Goal: Task Accomplishment & Management: Complete application form

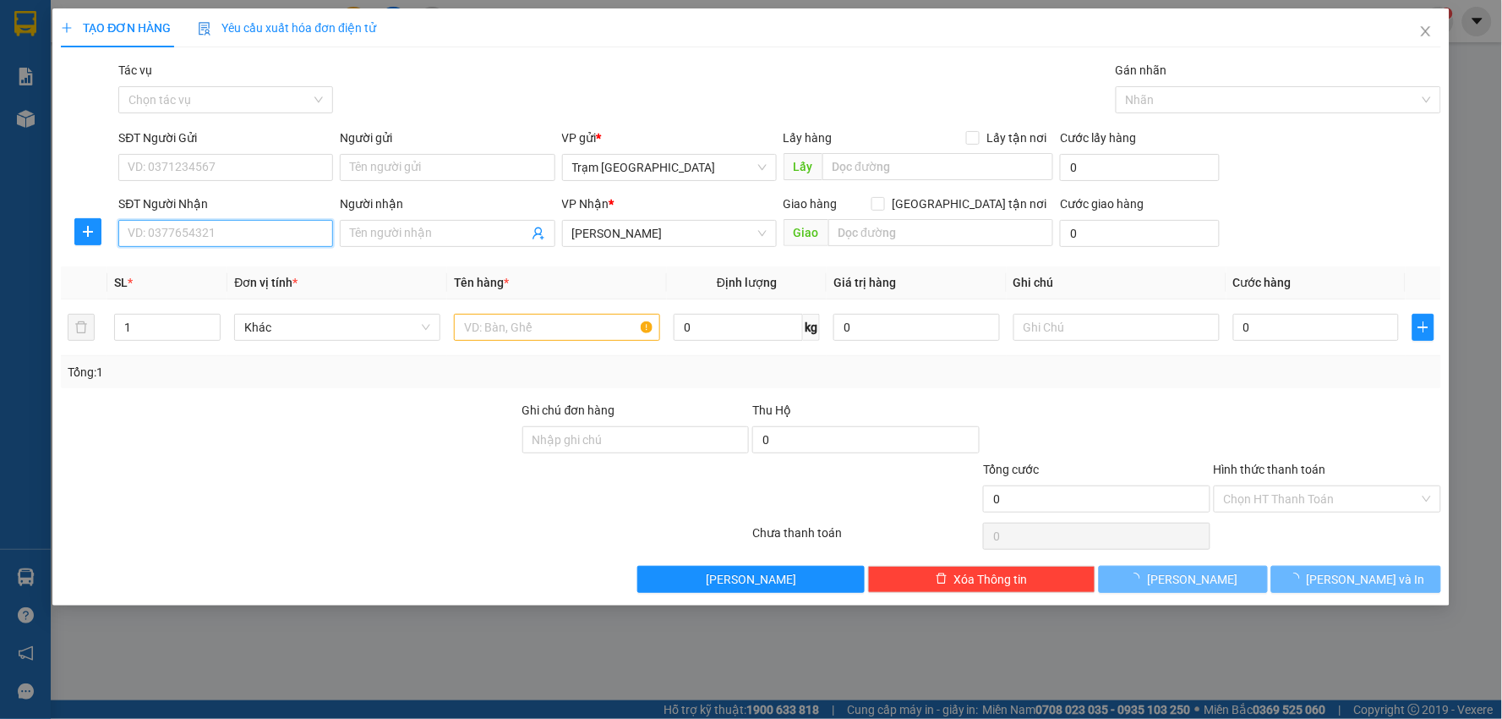
click at [257, 238] on input "SĐT Người Nhận" at bounding box center [225, 233] width 215 height 27
type input "0916428238"
click at [238, 159] on input "SĐT Người Gửi" at bounding box center [225, 167] width 215 height 27
type input "0974658183"
click at [612, 335] on input "text" at bounding box center [557, 327] width 206 height 27
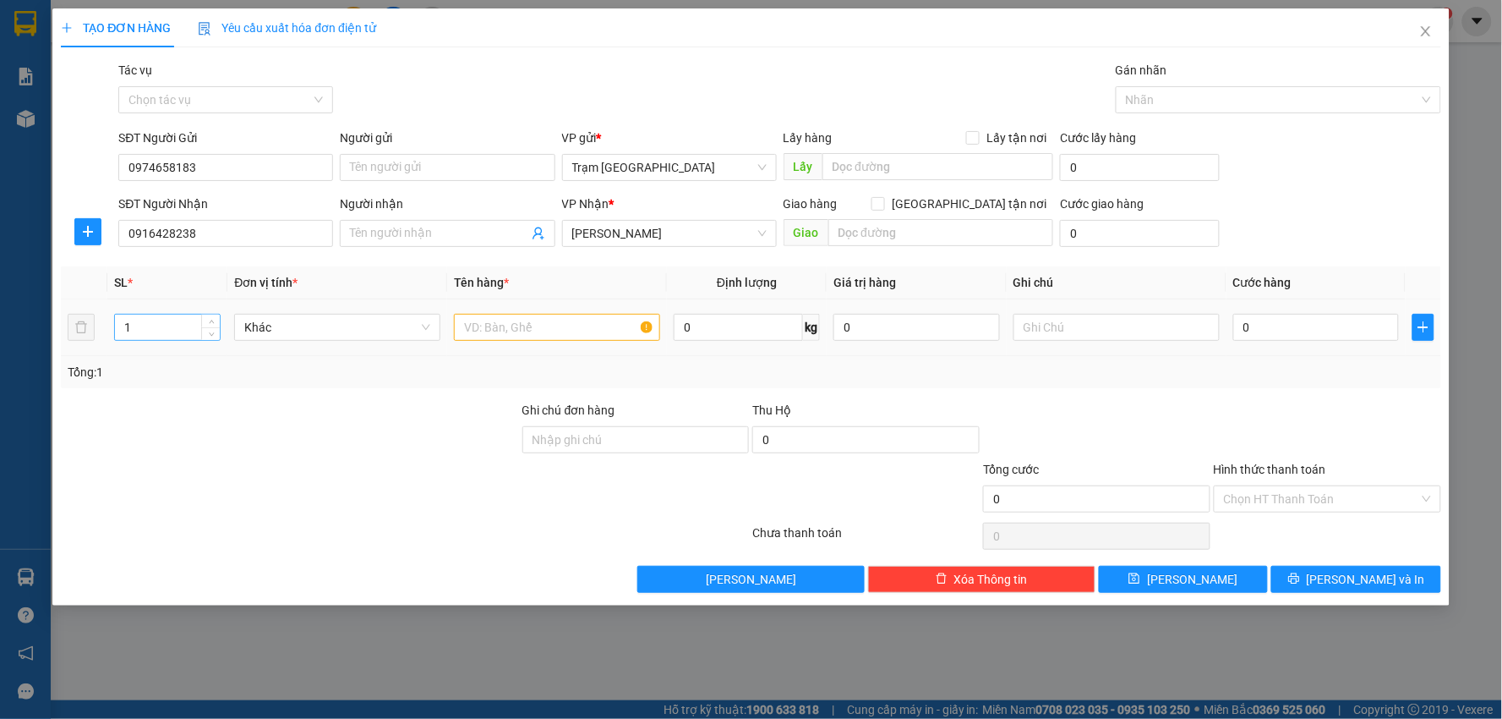
click at [149, 319] on input "1" at bounding box center [167, 327] width 105 height 25
type input "2"
click at [517, 321] on input "text" at bounding box center [557, 327] width 206 height 27
type input "3"
type input "h"
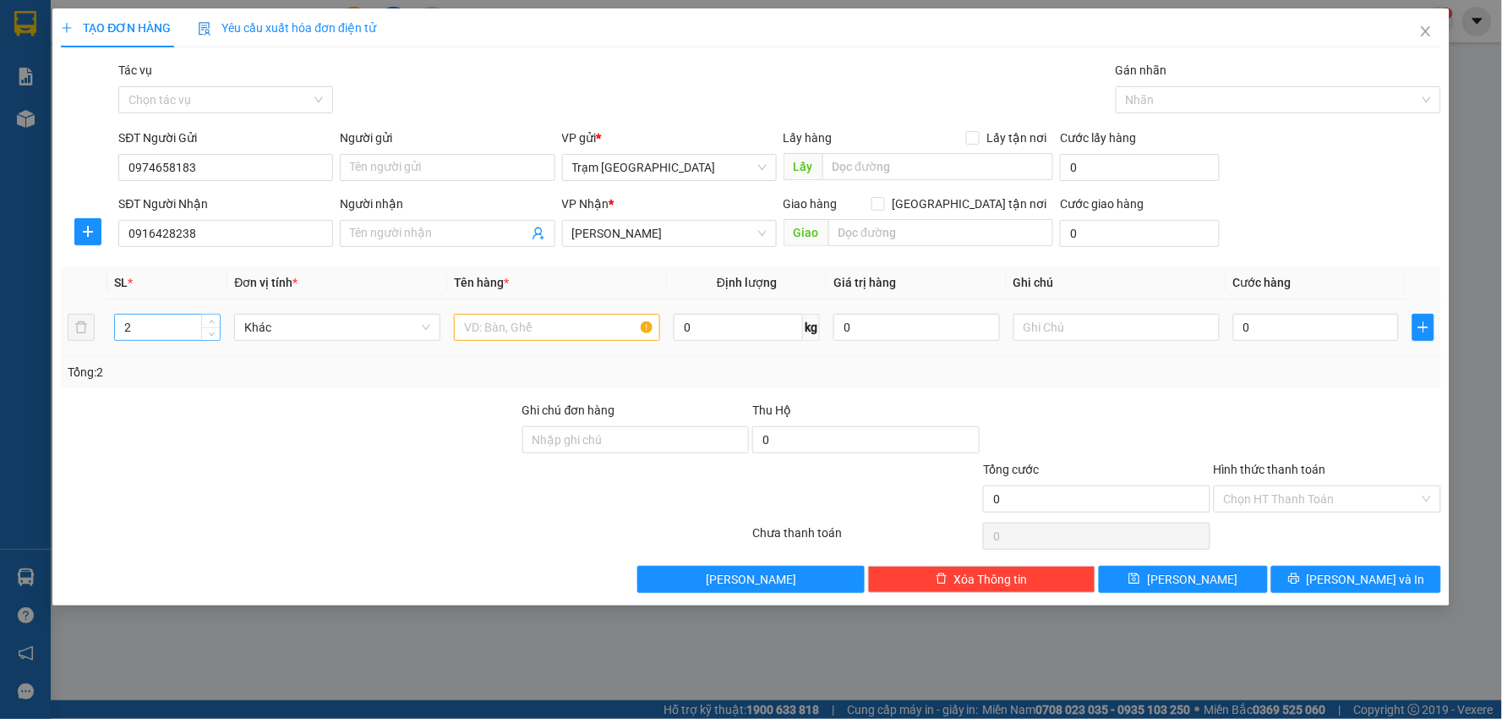
click at [144, 334] on input "2" at bounding box center [167, 327] width 105 height 25
type input "1"
click at [489, 333] on input "text" at bounding box center [557, 327] width 206 height 27
type input "kiện"
click at [1280, 327] on input "0" at bounding box center [1317, 327] width 167 height 27
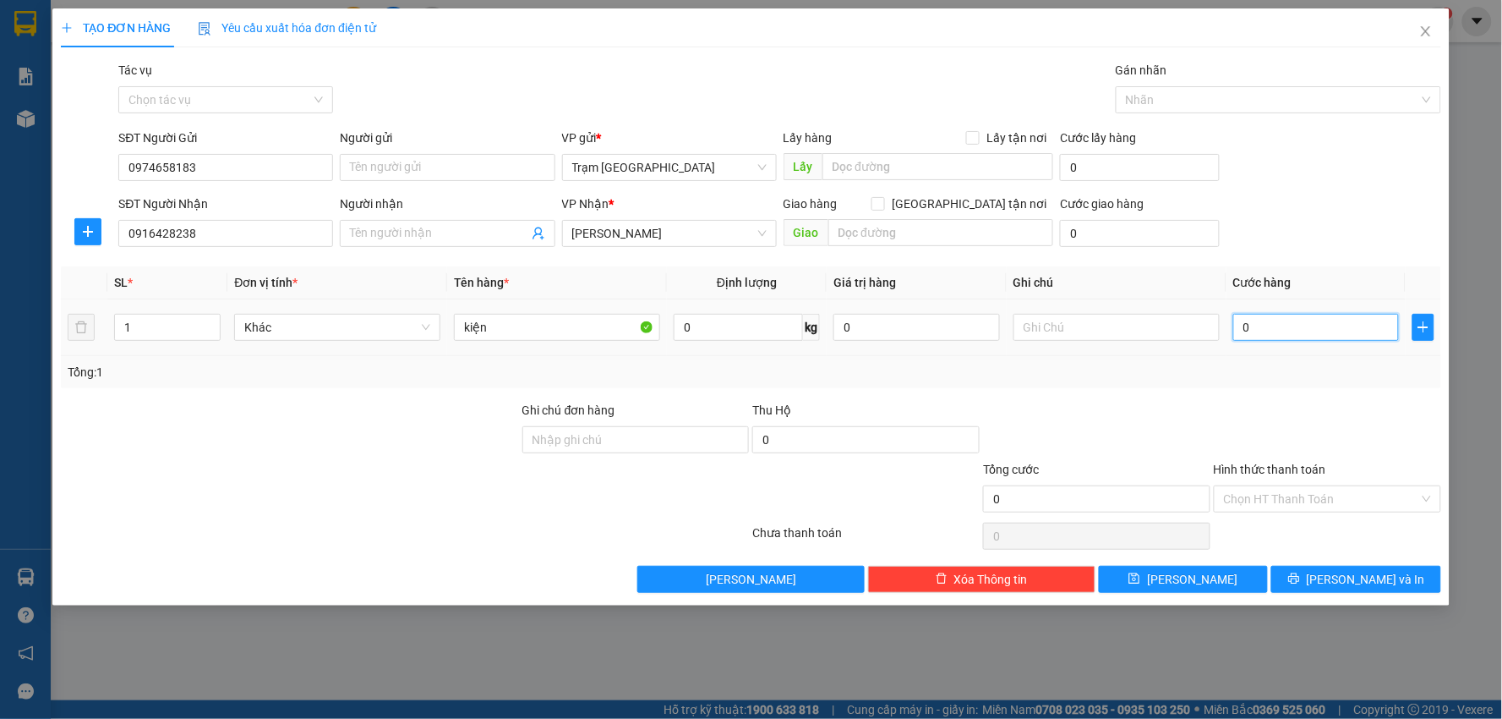
type input "003"
type input "3"
type input "0.030"
type input "30"
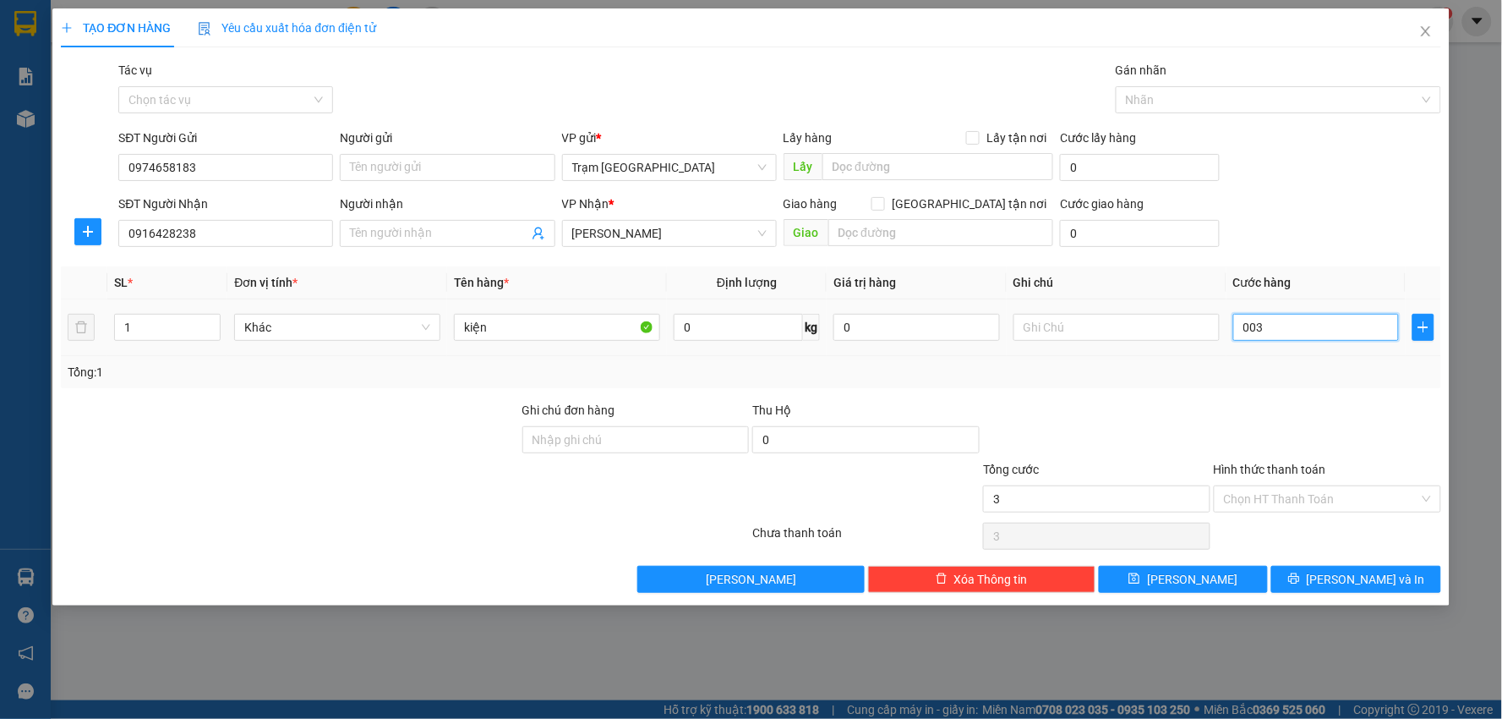
type input "30"
click at [1219, 404] on div at bounding box center [1327, 430] width 231 height 59
type input "30.000"
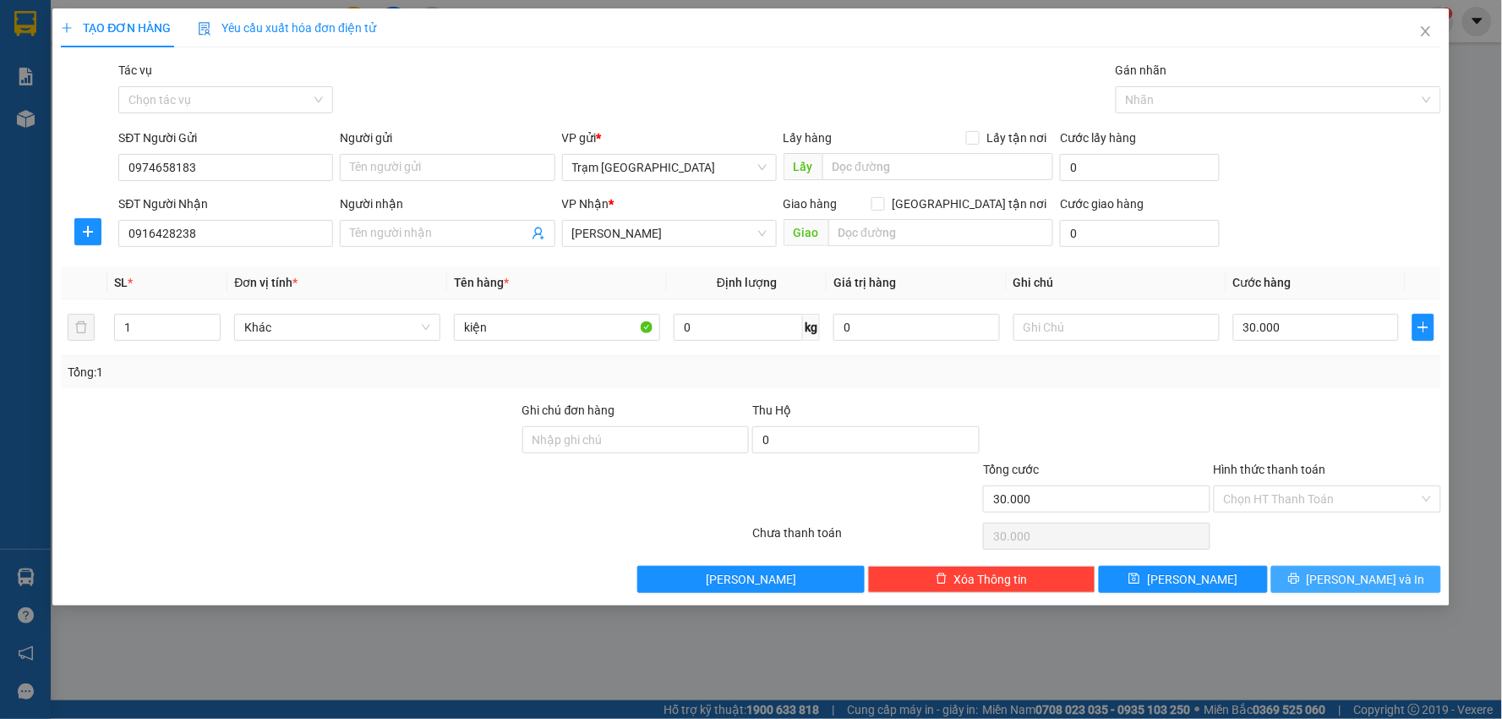
click at [1370, 566] on button "[PERSON_NAME] và In" at bounding box center [1357, 579] width 170 height 27
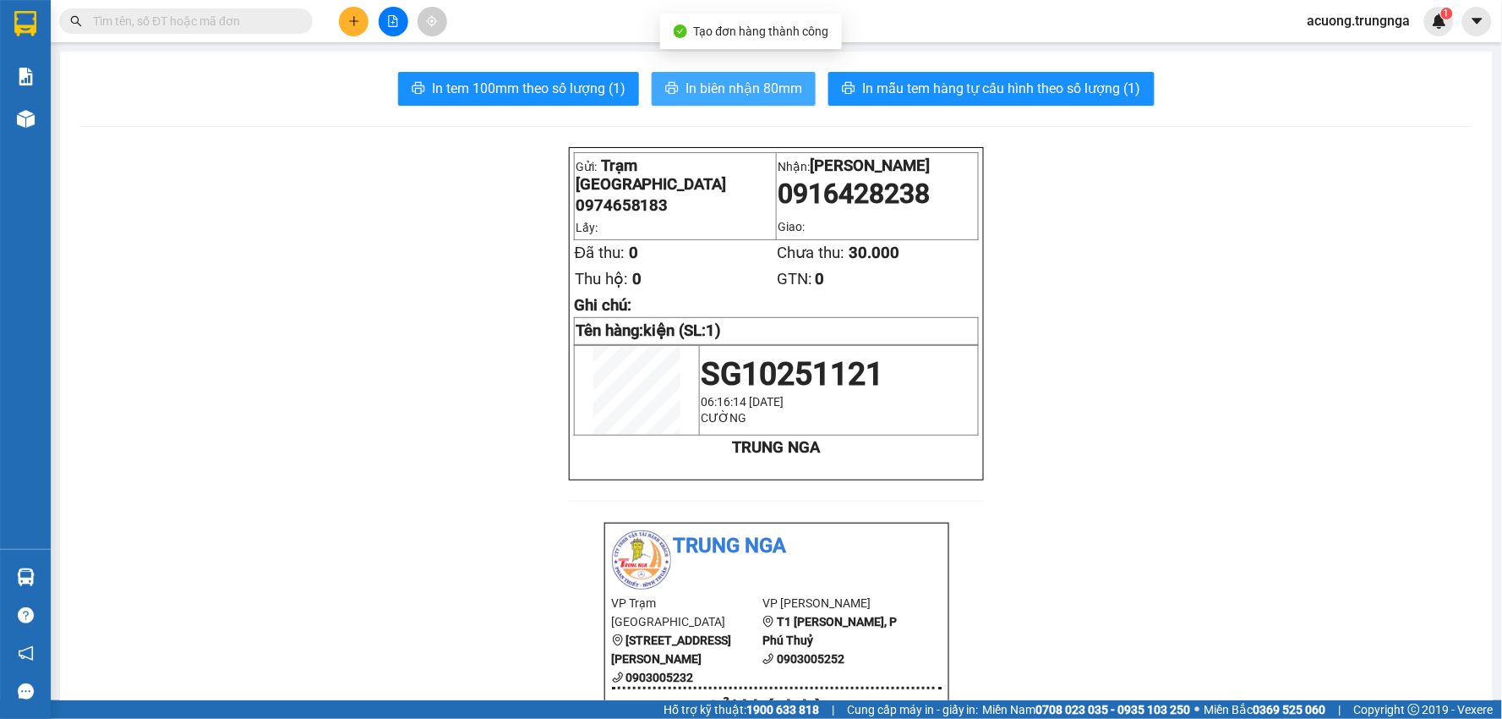
click at [692, 87] on span "In biên nhận 80mm" at bounding box center [744, 88] width 117 height 21
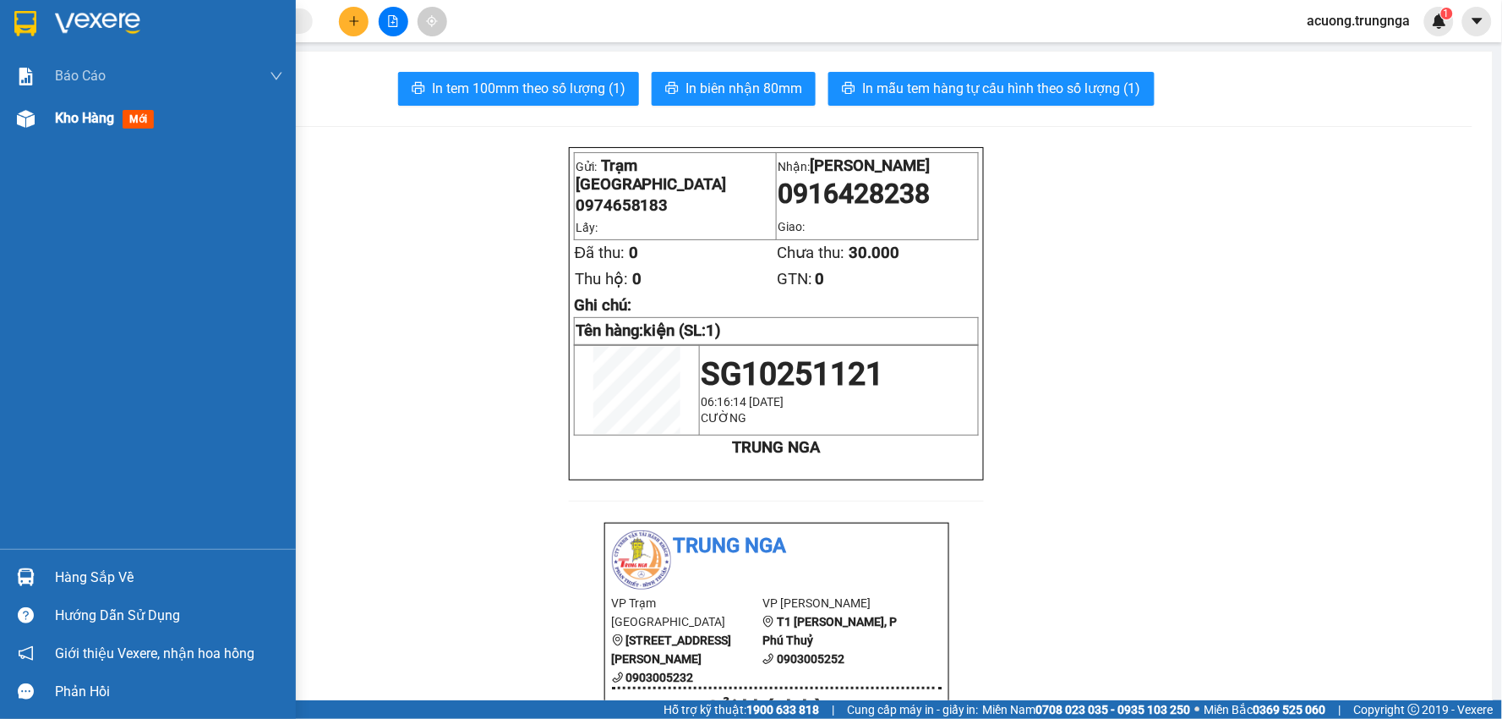
click at [88, 114] on span "Kho hàng" at bounding box center [84, 118] width 59 height 16
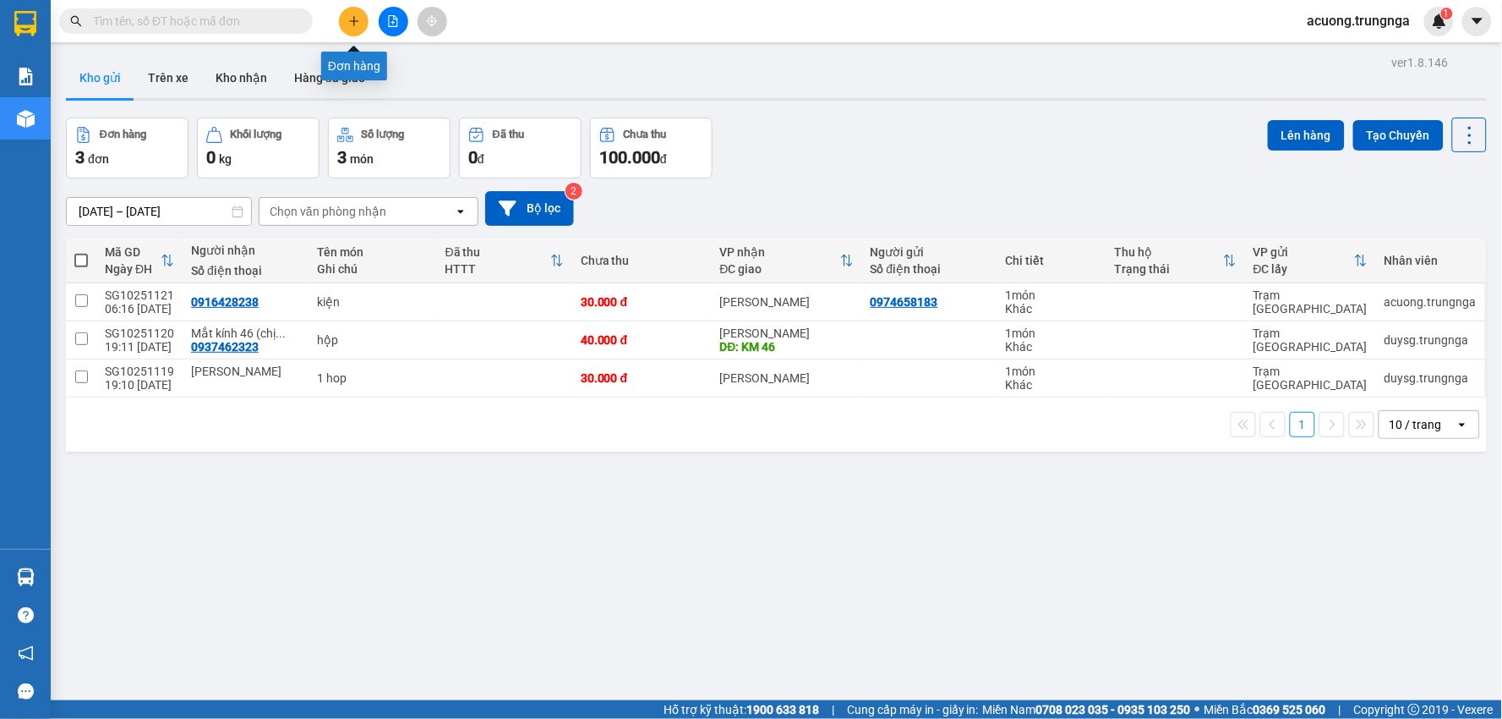
click at [352, 24] on button at bounding box center [354, 22] width 30 height 30
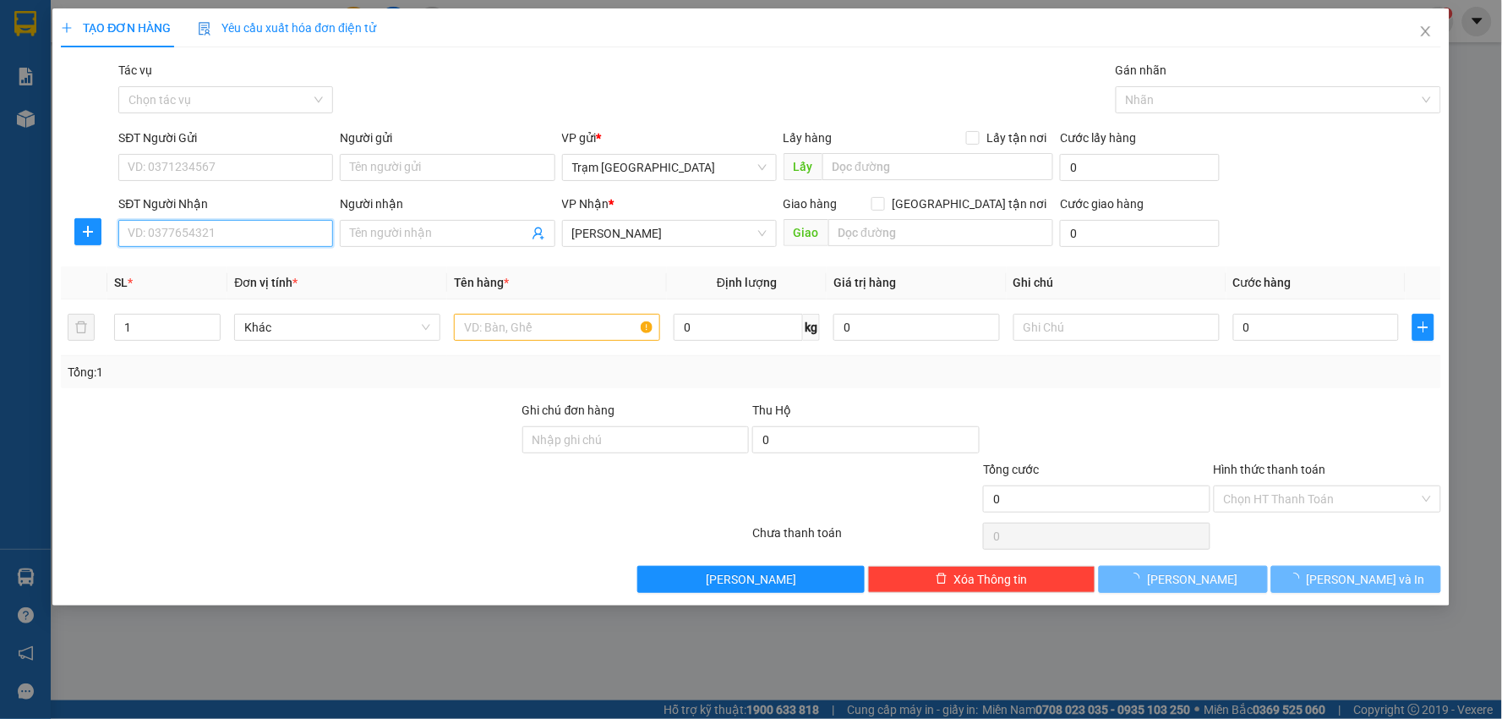
click at [231, 238] on input "SĐT Người Nhận" at bounding box center [225, 233] width 215 height 27
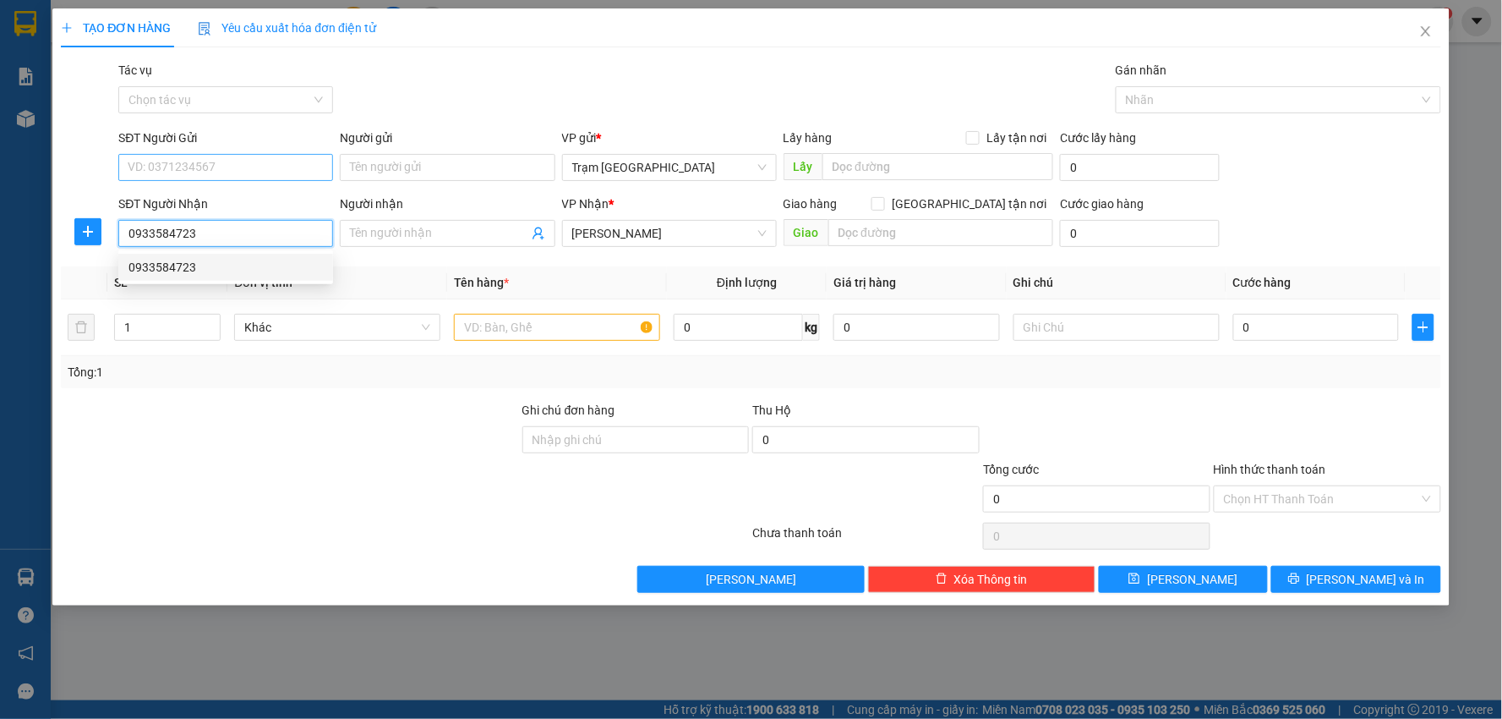
type input "0933584723"
click at [267, 166] on input "SĐT Người Gửi" at bounding box center [225, 167] width 215 height 27
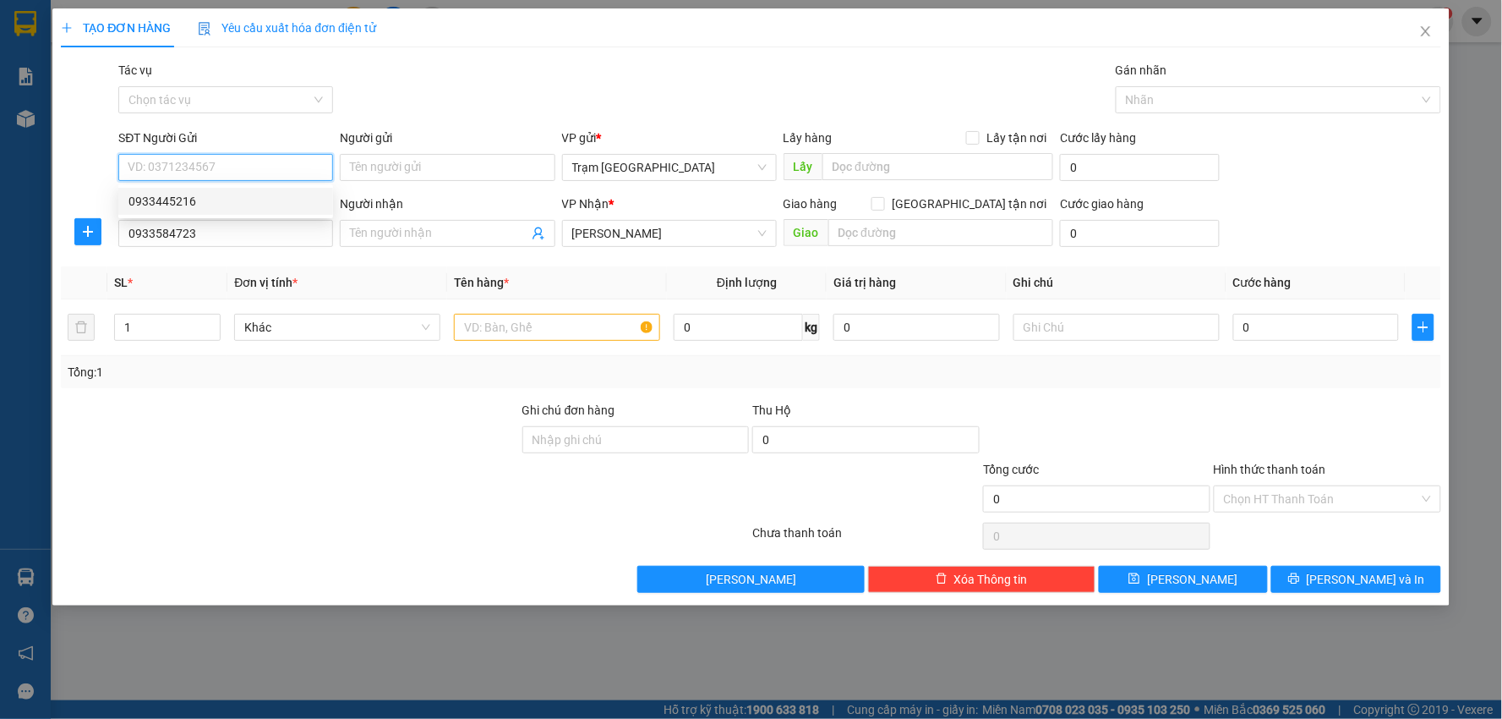
click at [242, 193] on div "0933445216" at bounding box center [226, 201] width 194 height 19
type input "0933445216"
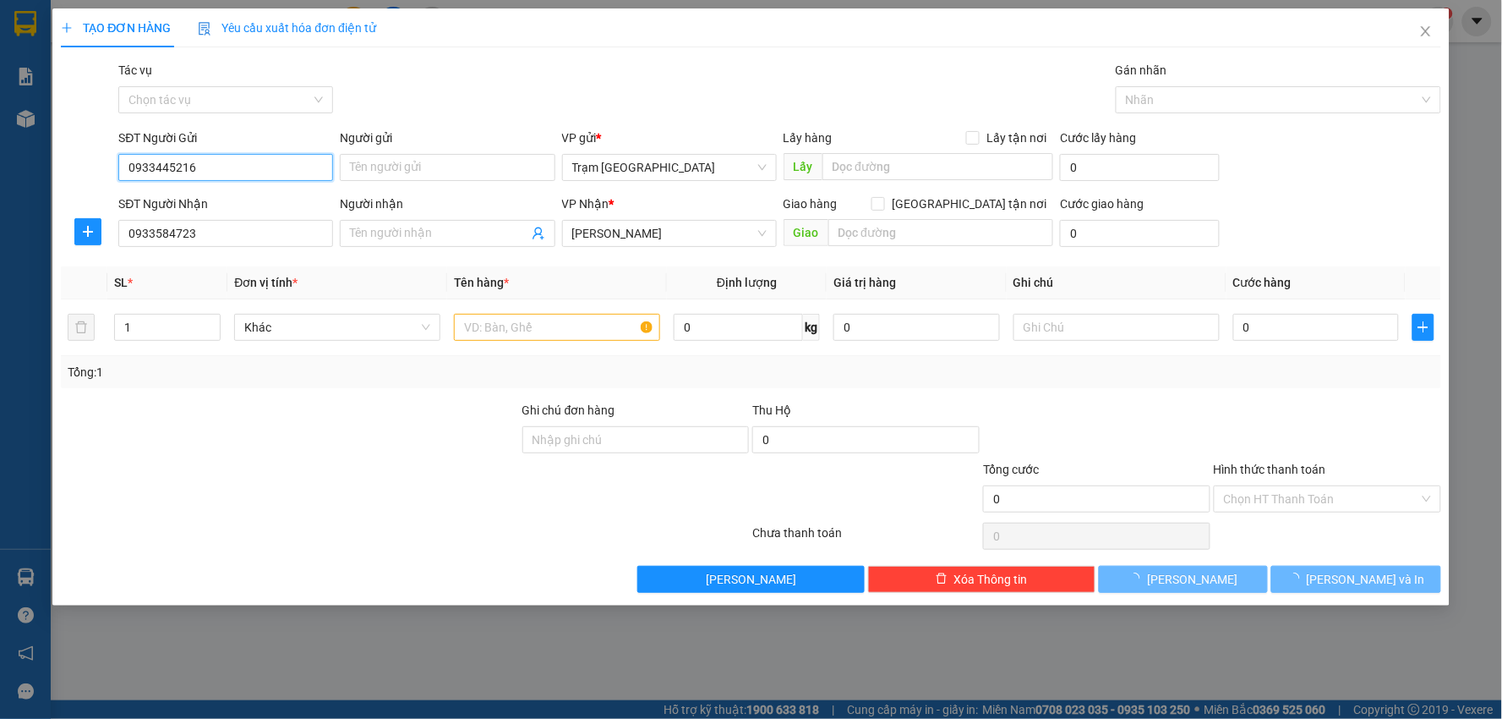
type input "50.000"
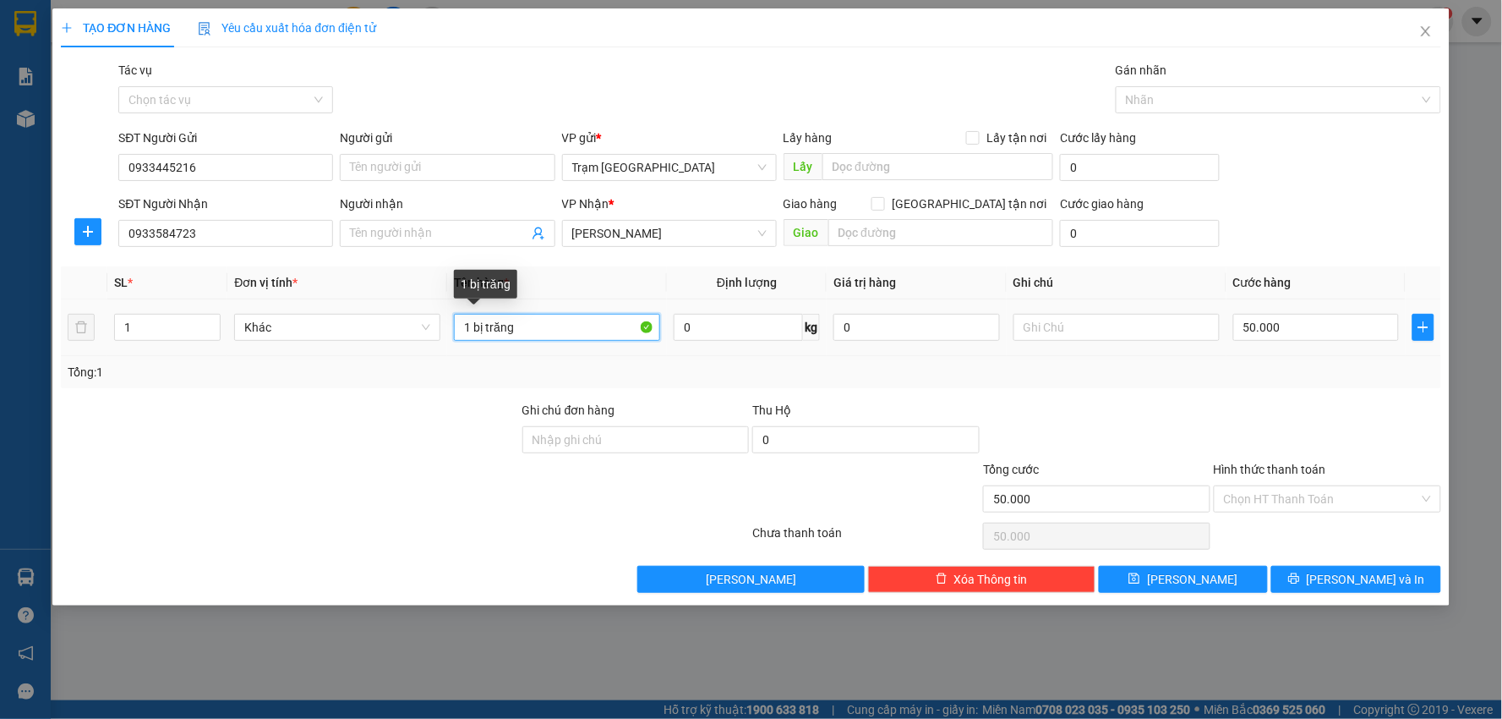
click at [526, 316] on input "1 bị trăng" at bounding box center [557, 327] width 206 height 27
type input "1 thùng"
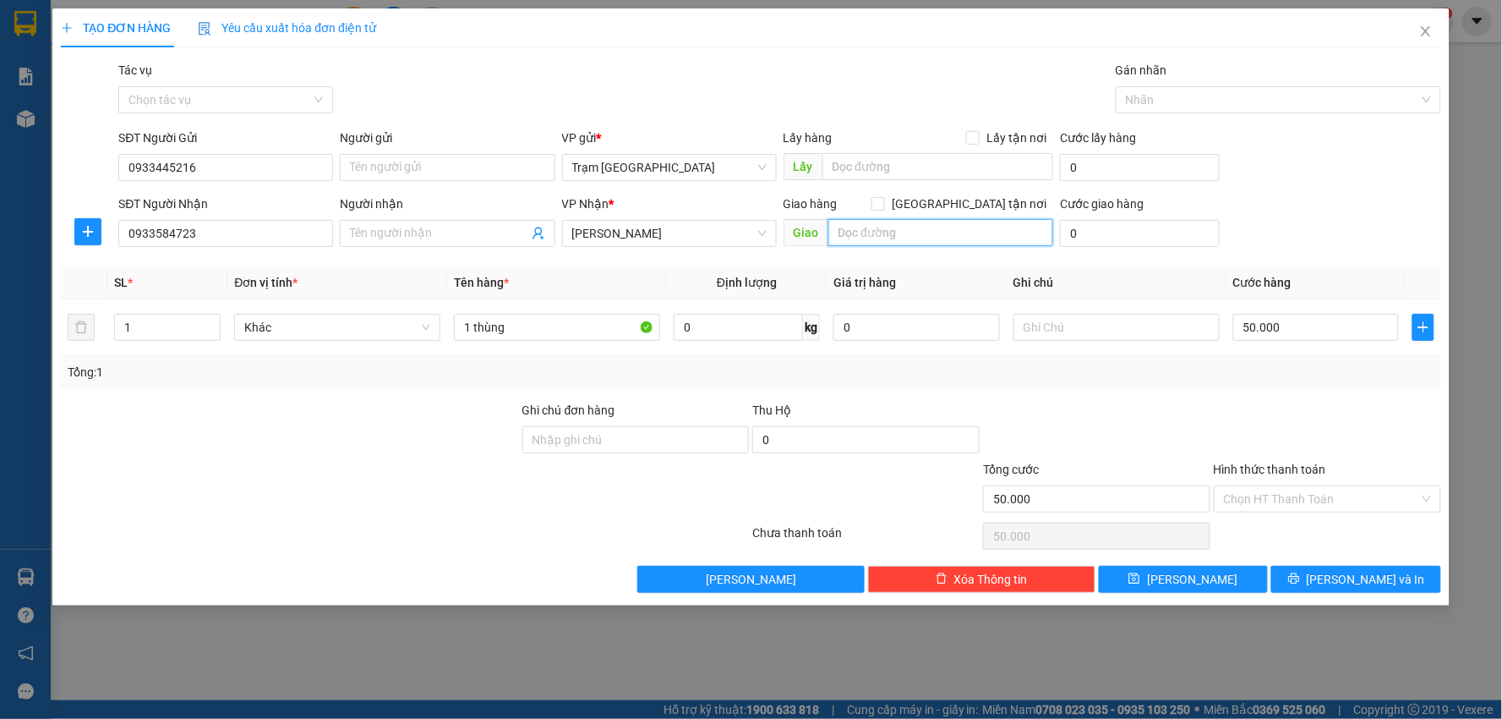
click at [933, 235] on input "text" at bounding box center [942, 232] width 226 height 27
type input "km28"
click at [1295, 325] on input "50.000" at bounding box center [1317, 327] width 167 height 27
type input "0"
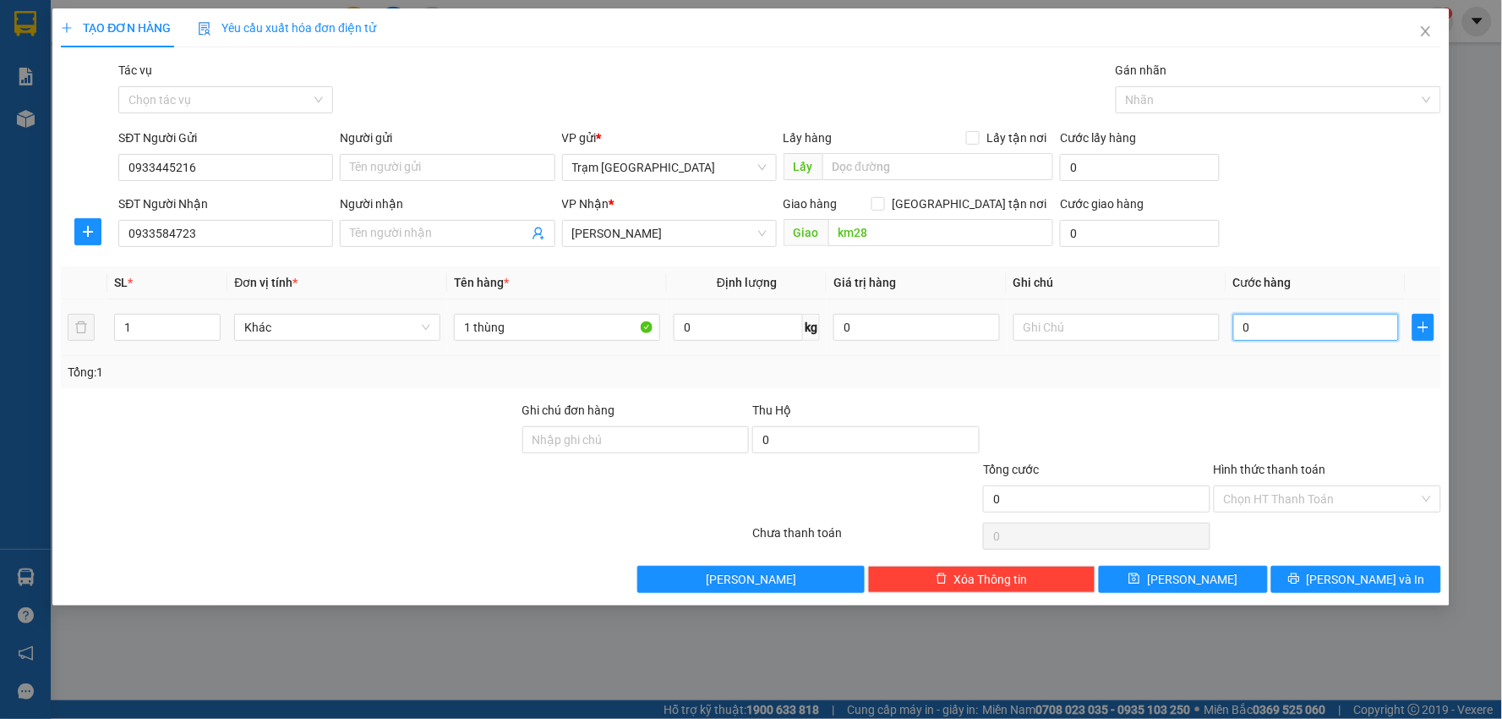
type input "0"
type input "4"
type input "004"
type input "40"
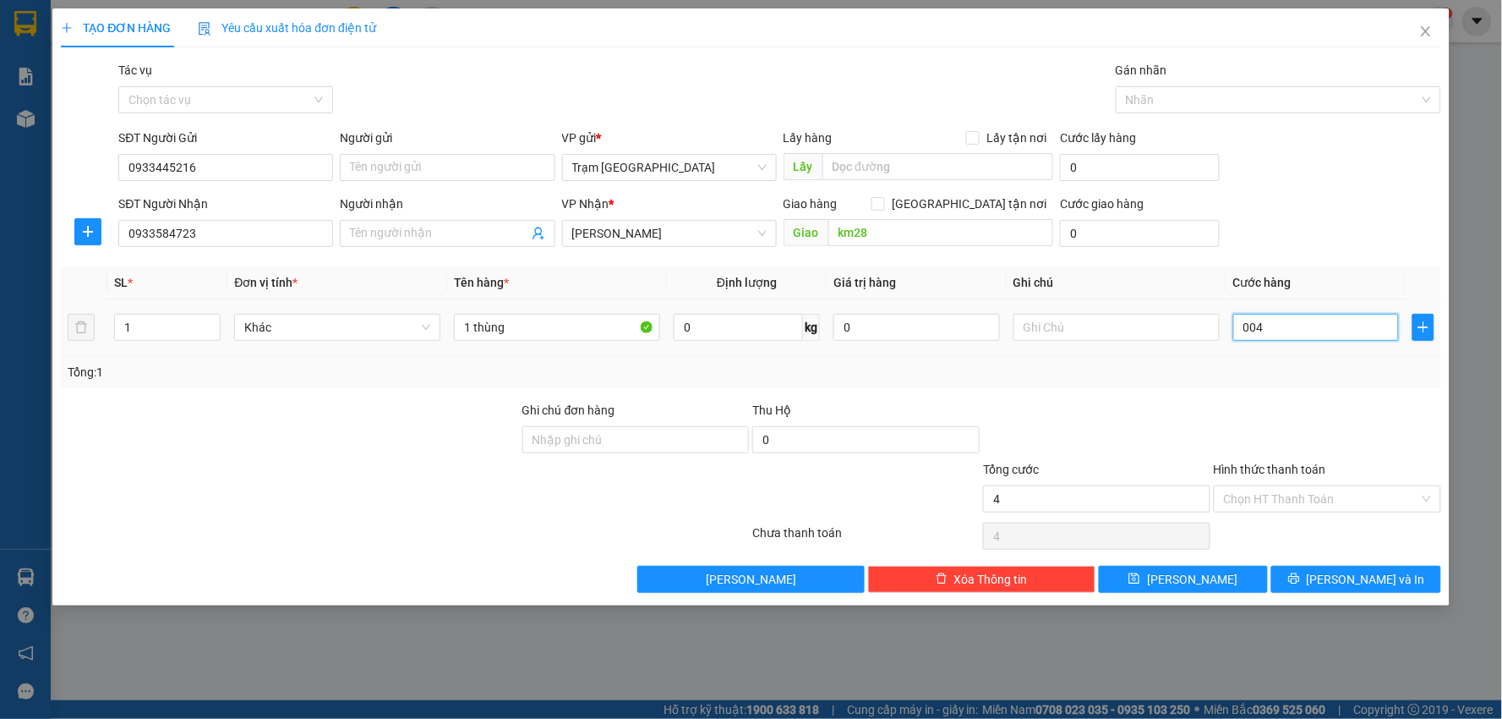
type input "40"
type input "0.040"
type input "40.000"
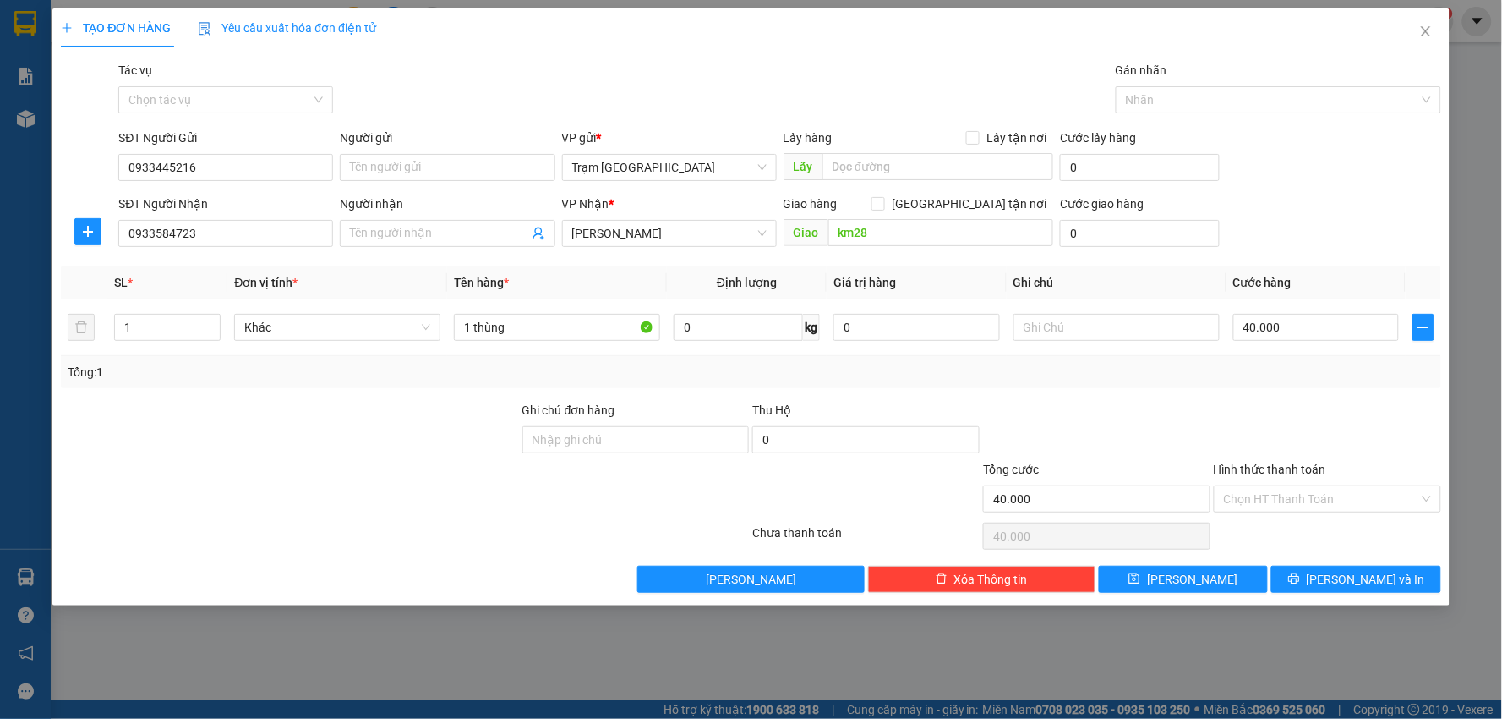
click at [1381, 402] on div at bounding box center [1327, 430] width 231 height 59
click at [1359, 497] on input "Hình thức thanh toán" at bounding box center [1321, 498] width 195 height 25
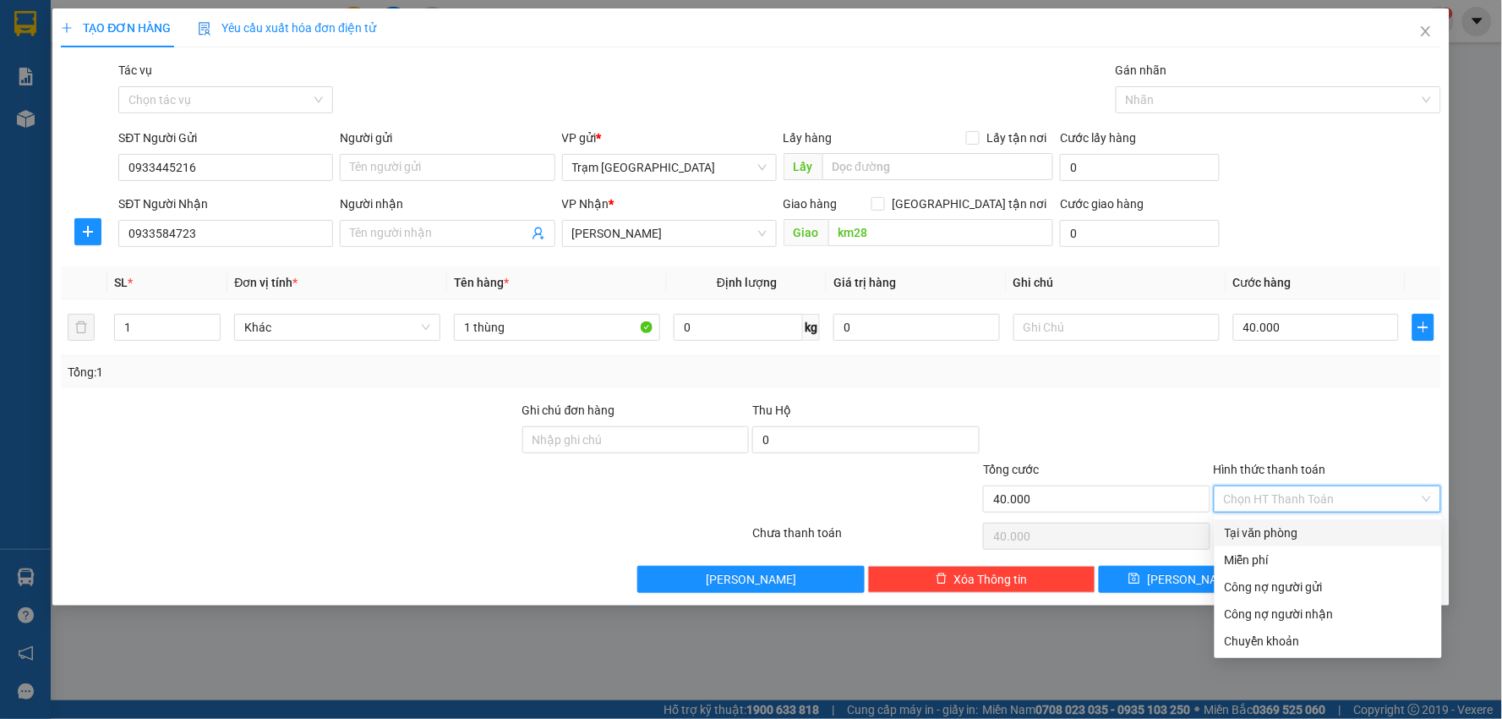
click at [1362, 529] on div "Tại văn phòng" at bounding box center [1328, 532] width 207 height 19
type input "0"
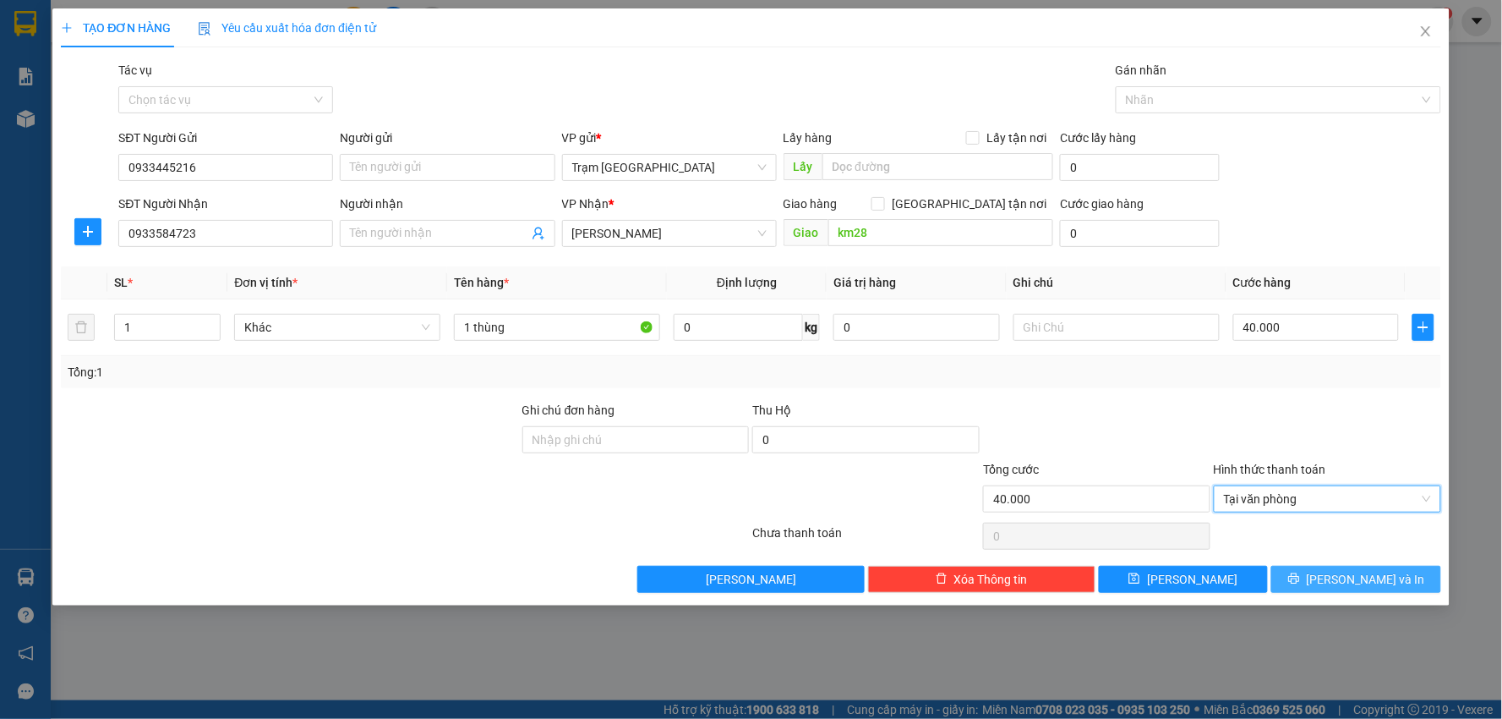
drag, startPoint x: 1358, startPoint y: 576, endPoint x: 1387, endPoint y: 586, distance: 30.5
click at [1359, 576] on span "[PERSON_NAME] và In" at bounding box center [1366, 579] width 118 height 19
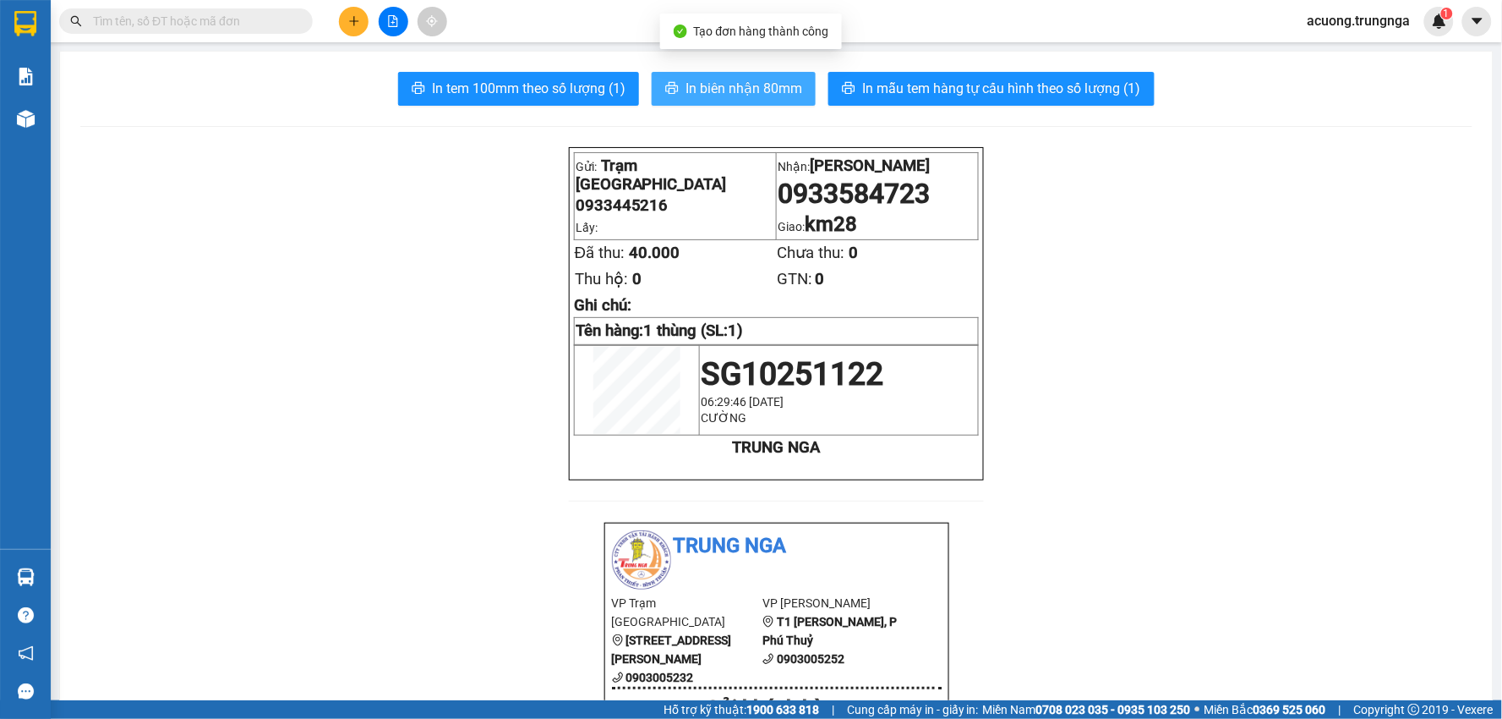
click at [695, 81] on span "In biên nhận 80mm" at bounding box center [744, 88] width 117 height 21
